Goal: Task Accomplishment & Management: Use online tool/utility

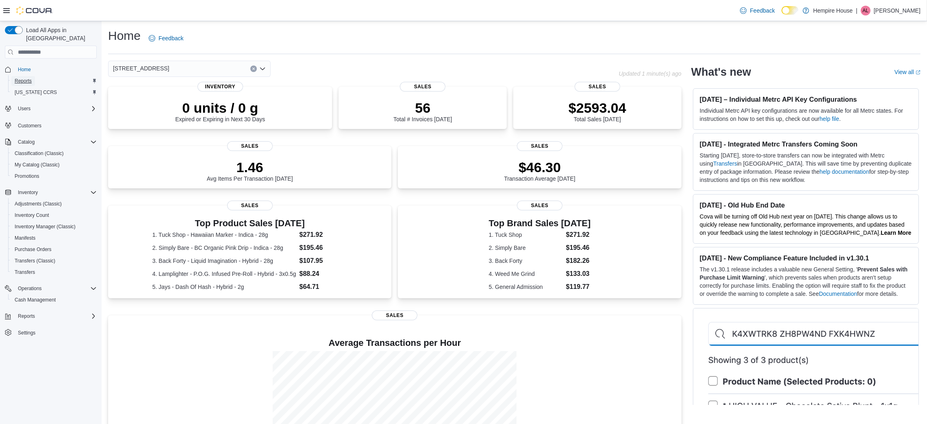
click at [26, 78] on span "Reports" at bounding box center [23, 81] width 17 height 7
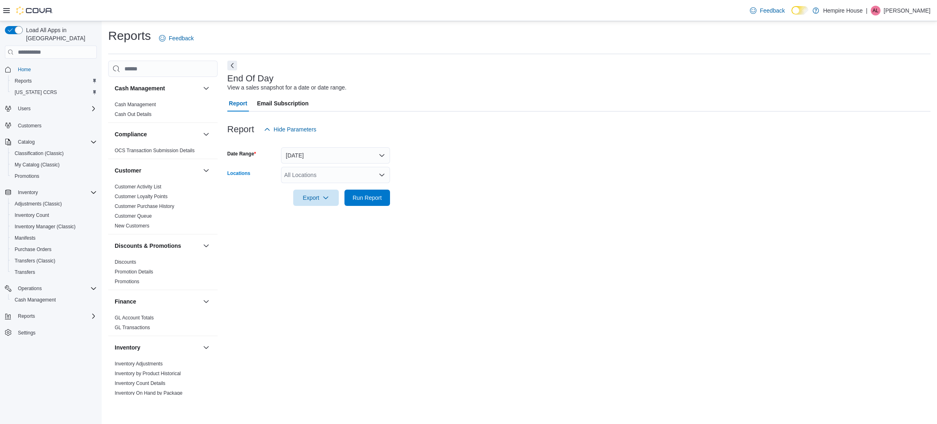
click at [308, 177] on div "All Locations" at bounding box center [335, 175] width 109 height 16
drag, startPoint x: 313, startPoint y: 224, endPoint x: 315, endPoint y: 195, distance: 29.0
click at [315, 195] on div "Hempire House 18 Mill Street West 27 Main St South 59 First Street" at bounding box center [335, 206] width 109 height 47
click at [311, 198] on span "18 Mill Street West" at bounding box center [326, 200] width 56 height 8
click at [431, 187] on div at bounding box center [578, 186] width 703 height 7
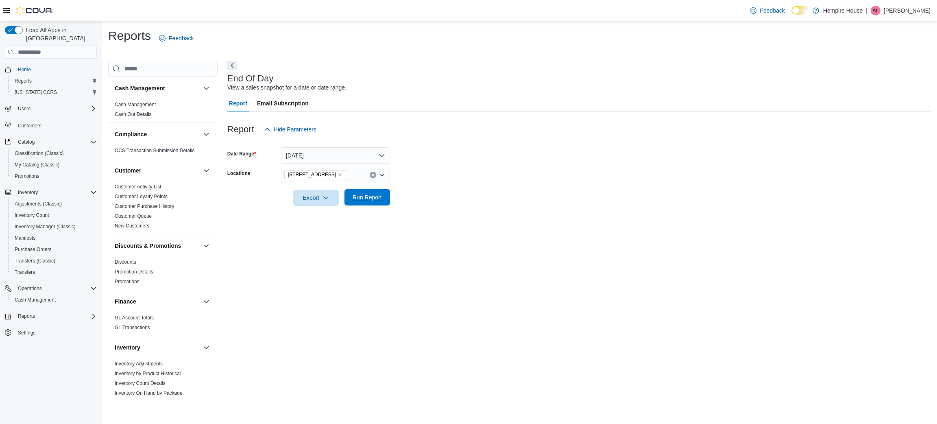
click at [353, 194] on span "Run Report" at bounding box center [366, 197] width 29 height 8
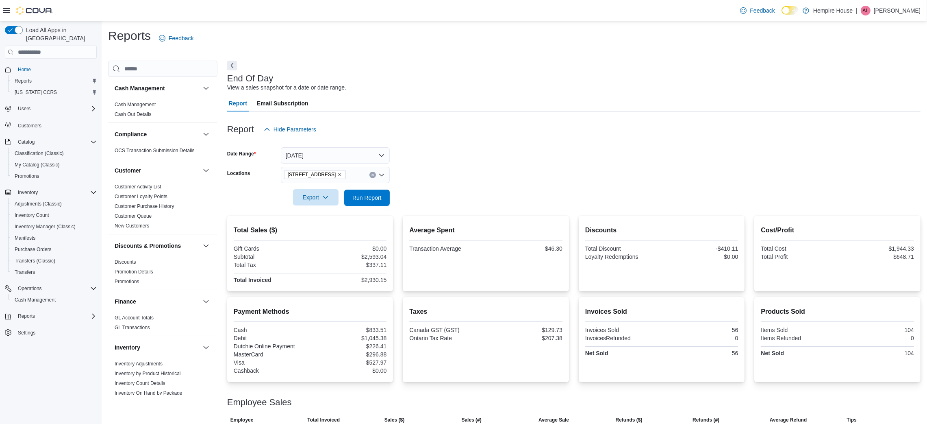
click at [322, 199] on icon "button" at bounding box center [325, 197] width 7 height 7
click at [315, 232] on span "Export to Pdf" at bounding box center [317, 230] width 37 height 7
drag, startPoint x: 372, startPoint y: 194, endPoint x: 362, endPoint y: 195, distance: 9.8
click at [372, 194] on span "Run Report" at bounding box center [366, 197] width 29 height 8
click at [313, 202] on span "Export" at bounding box center [316, 197] width 36 height 16
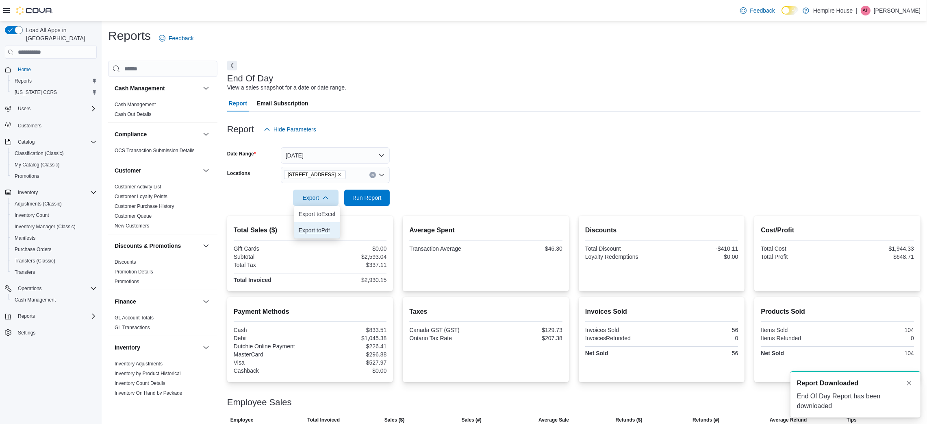
click at [311, 227] on span "Export to Pdf" at bounding box center [317, 230] width 37 height 7
